Goal: Find specific page/section: Find specific page/section

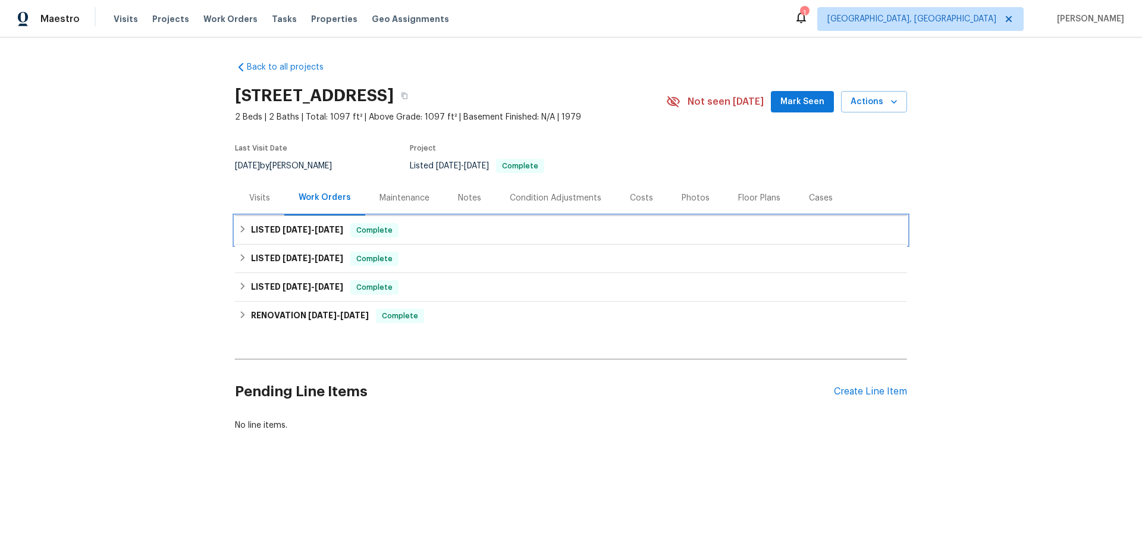
click at [352, 224] on span "Complete" at bounding box center [375, 230] width 46 height 12
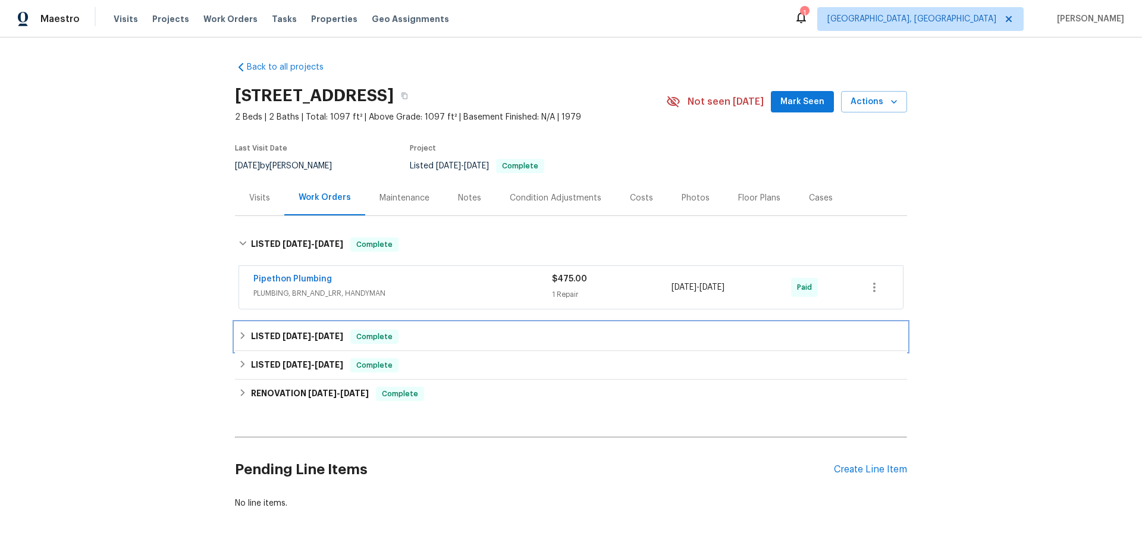
click at [291, 322] on div "LISTED [DATE] - [DATE] Complete" at bounding box center [571, 336] width 672 height 29
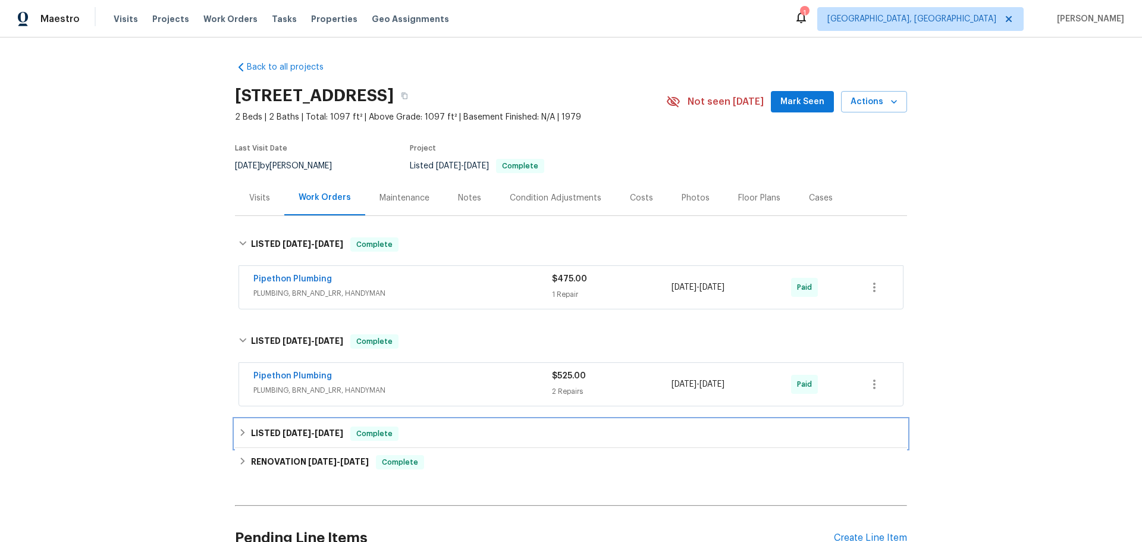
click at [316, 419] on div "LISTED [DATE] - [DATE] Complete" at bounding box center [571, 433] width 672 height 29
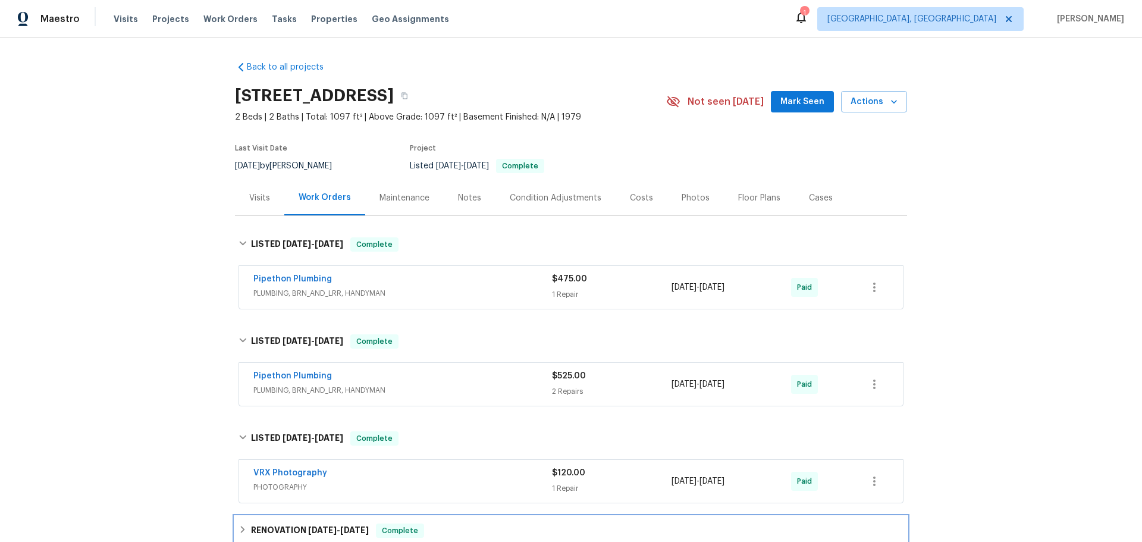
click at [323, 516] on div "RENOVATION [DATE] - [DATE] Complete" at bounding box center [571, 530] width 672 height 29
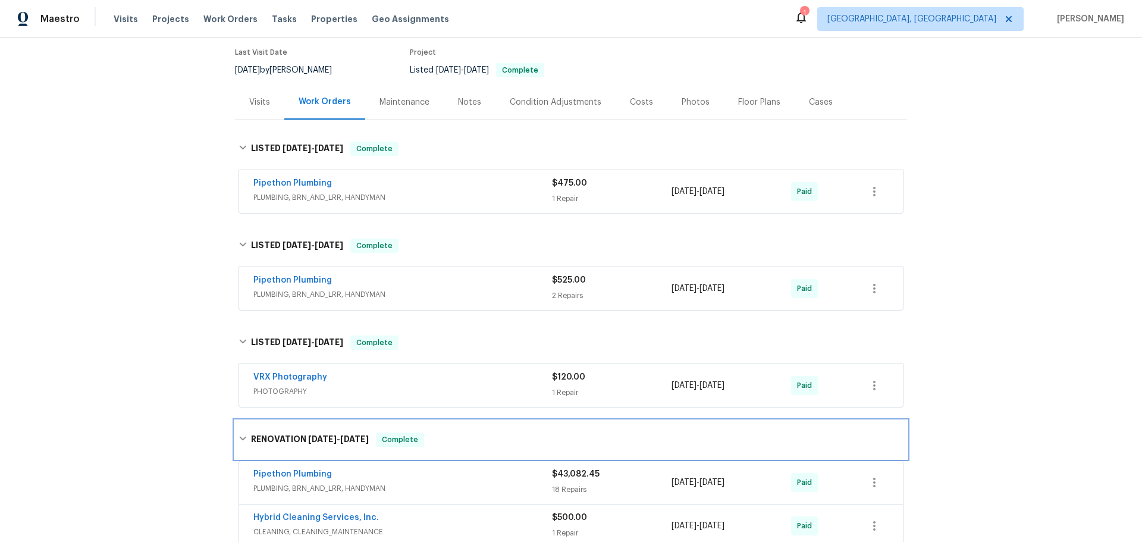
scroll to position [165, 0]
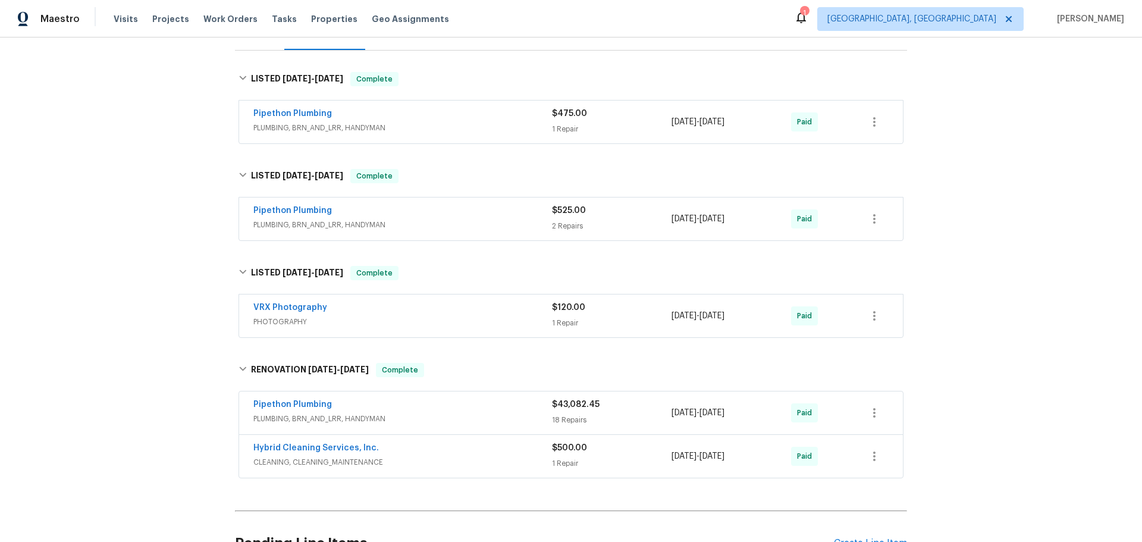
click at [391, 413] on span "PLUMBING, BRN_AND_LRR, HANDYMAN" at bounding box center [402, 419] width 299 height 12
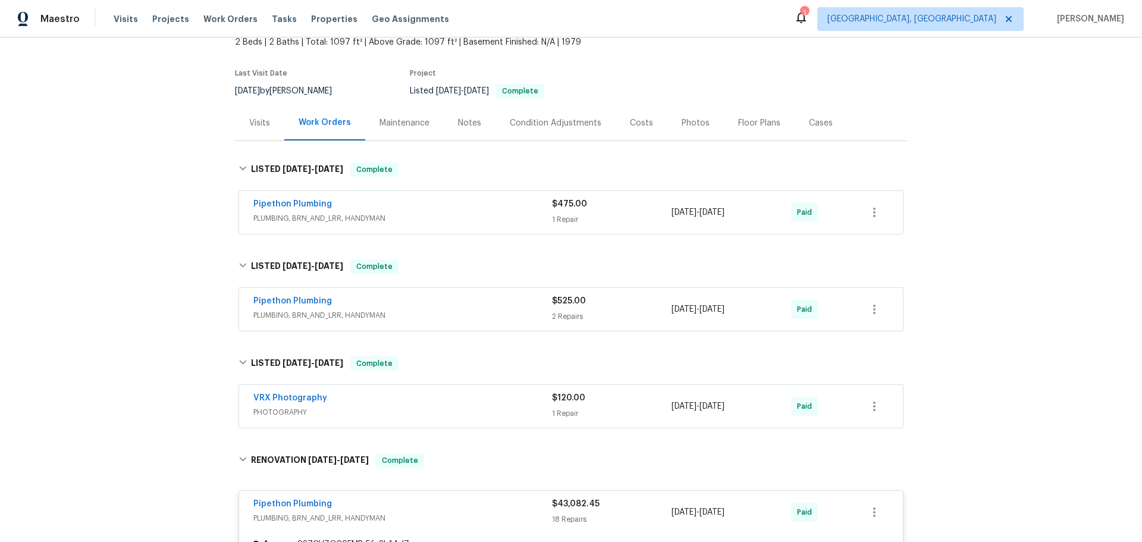
scroll to position [46, 0]
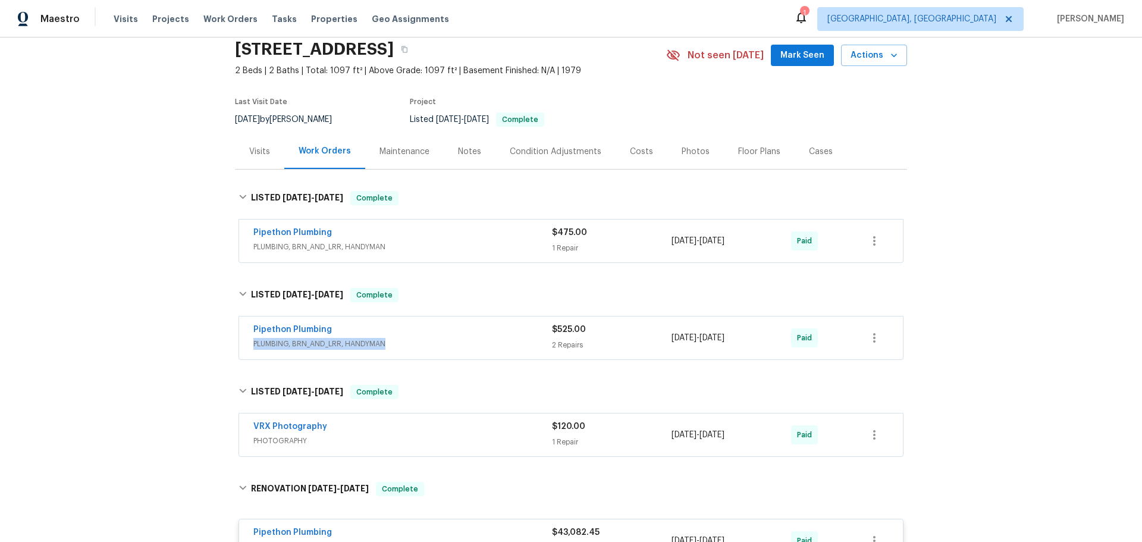
click at [376, 324] on div "Pipethon Plumbing PLUMBING, BRN_AND_LRR, HANDYMAN" at bounding box center [402, 337] width 299 height 26
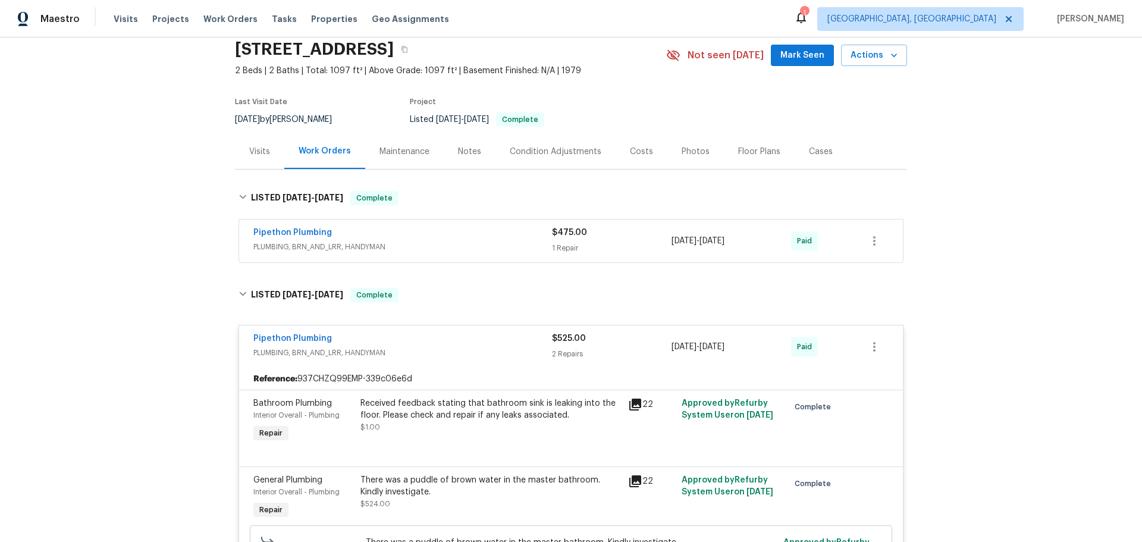
click at [381, 227] on div "Pipethon Plumbing" at bounding box center [402, 234] width 299 height 14
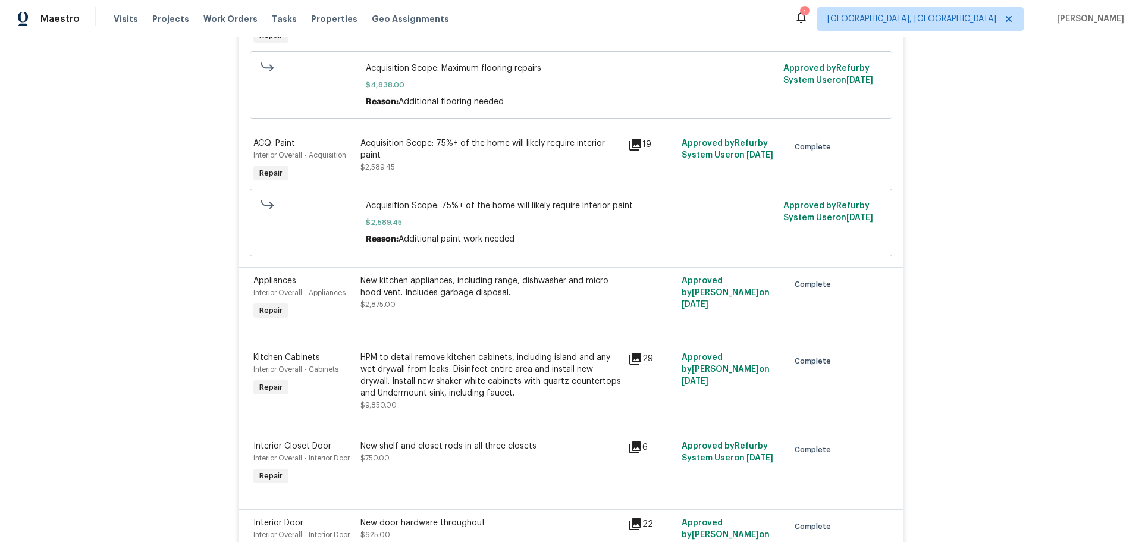
scroll to position [2069, 0]
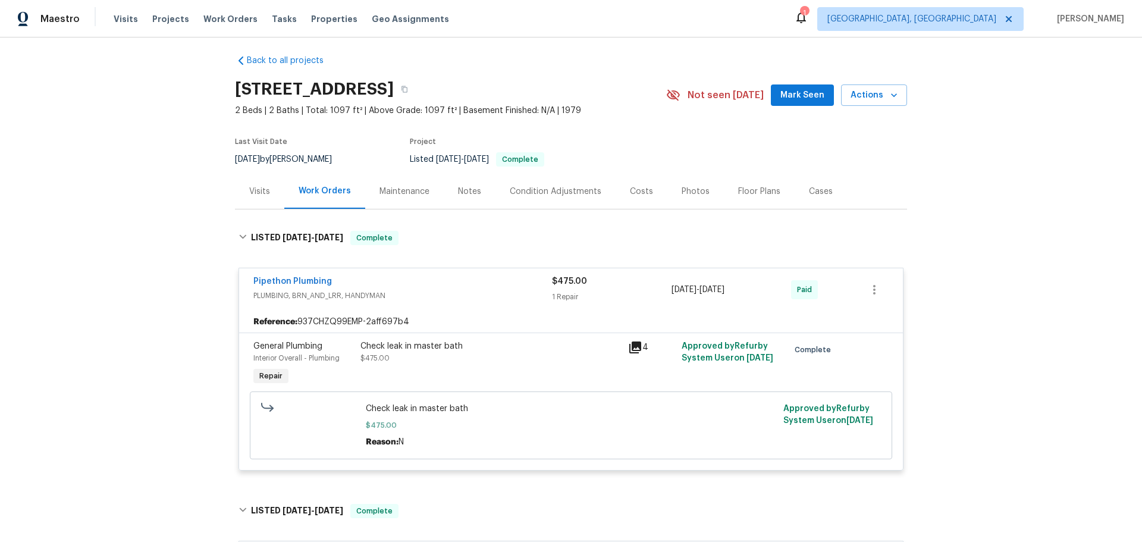
scroll to position [0, 0]
